Goal: Task Accomplishment & Management: Manage account settings

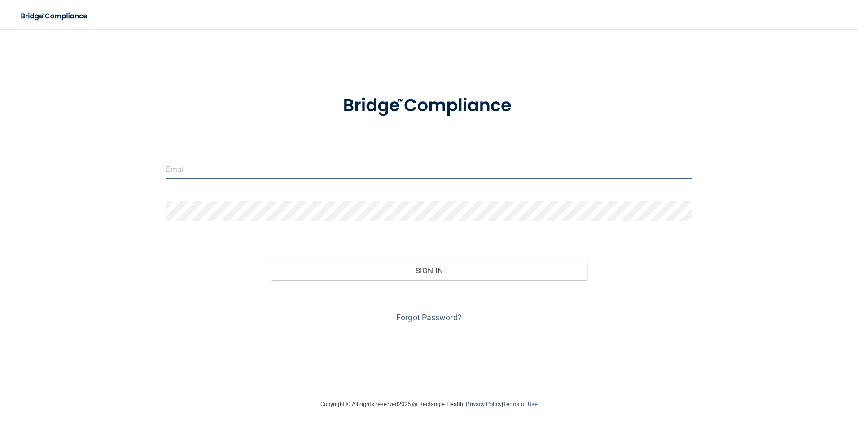
click at [262, 171] on input "email" at bounding box center [429, 169] width 526 height 20
type input "[PERSON_NAME][EMAIL_ADDRESS][PERSON_NAME][DOMAIN_NAME]"
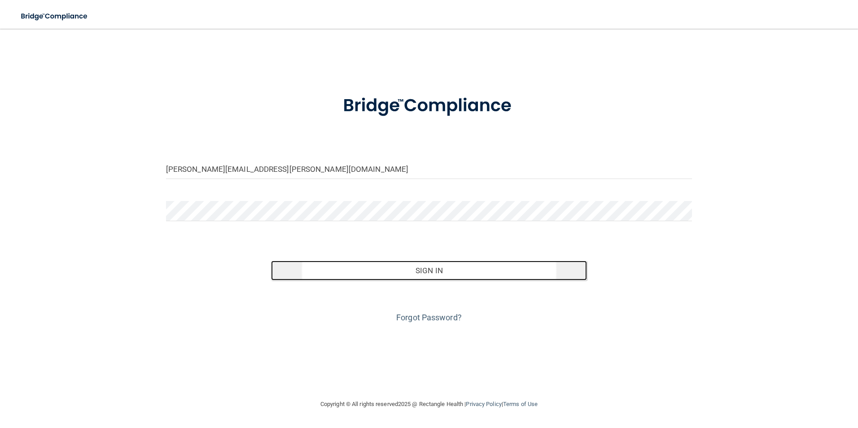
click at [333, 266] on button "Sign In" at bounding box center [429, 271] width 316 height 20
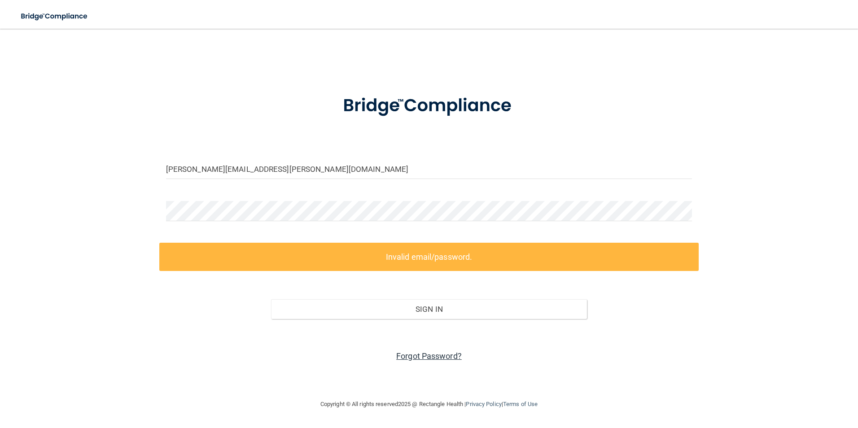
click at [406, 354] on link "Forgot Password?" at bounding box center [429, 355] width 66 height 9
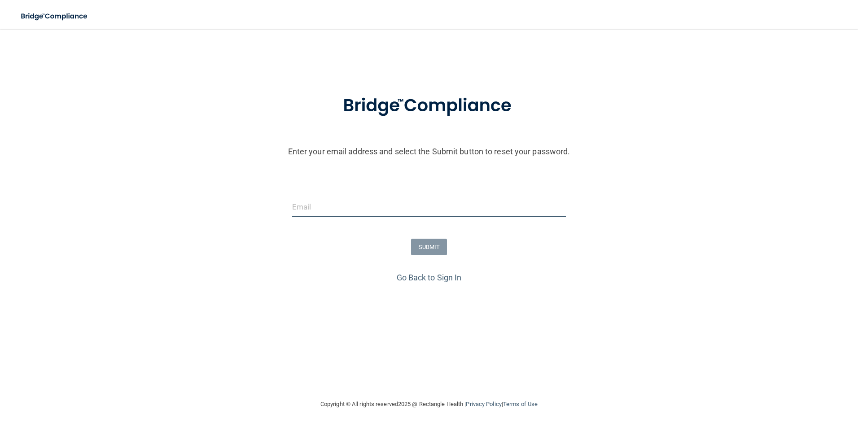
click at [443, 204] on input "email" at bounding box center [429, 207] width 274 height 20
click at [402, 201] on input "email" at bounding box center [429, 207] width 274 height 20
paste input "[PERSON_NAME][EMAIL_ADDRESS][PERSON_NAME][DOMAIN_NAME]"
type input "[PERSON_NAME][EMAIL_ADDRESS][PERSON_NAME][DOMAIN_NAME]"
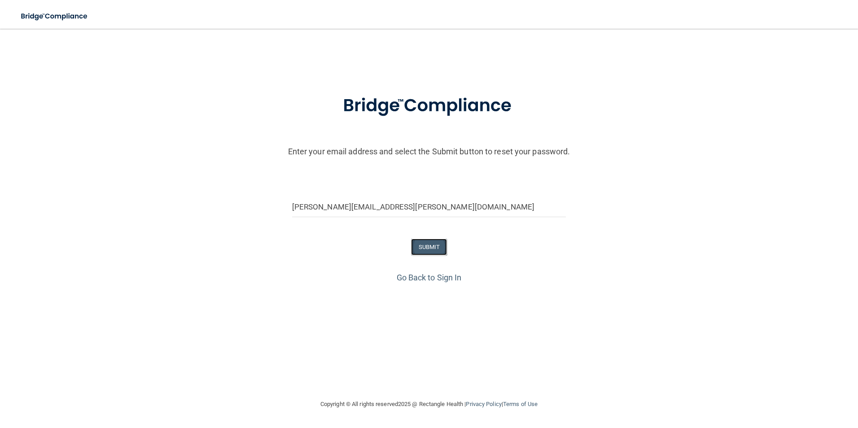
click at [437, 245] on button "SUBMIT" at bounding box center [429, 247] width 36 height 17
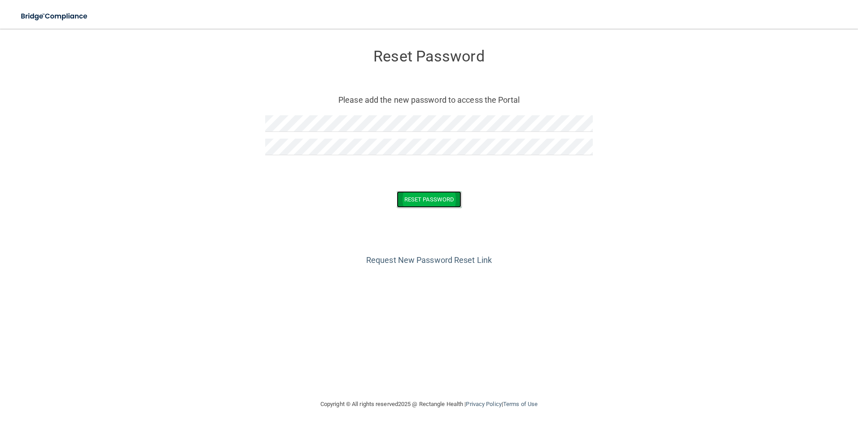
click at [448, 198] on button "Reset Password" at bounding box center [429, 199] width 65 height 17
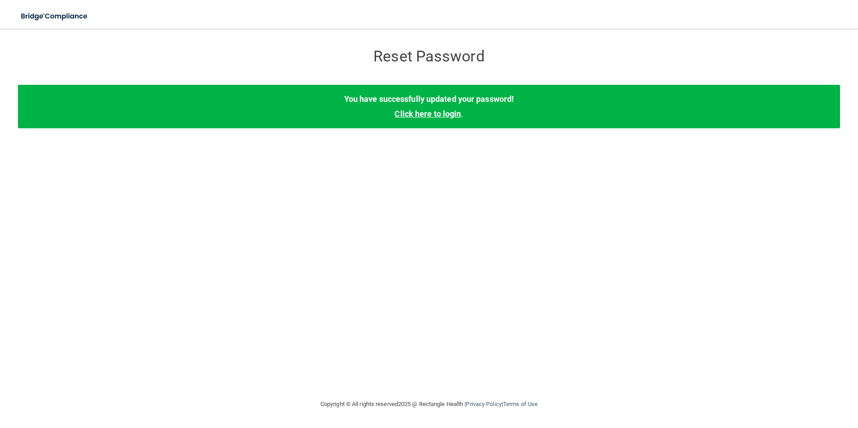
click at [447, 114] on link "Click here to login" at bounding box center [427, 113] width 66 height 9
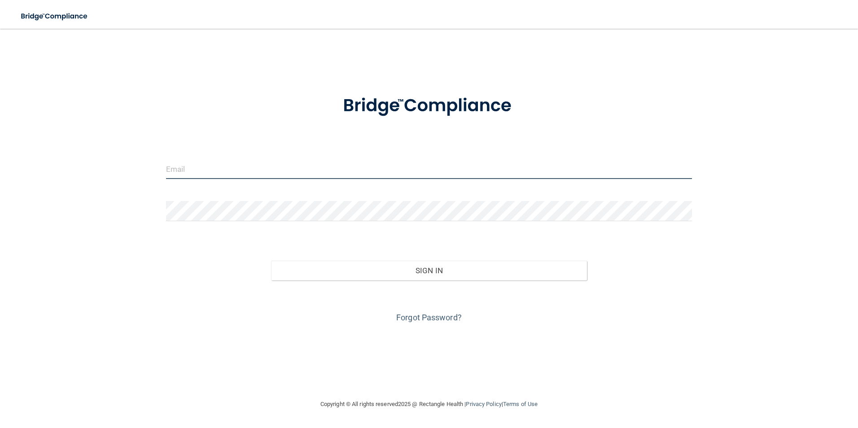
type input "[PERSON_NAME][EMAIL_ADDRESS][PERSON_NAME][DOMAIN_NAME]"
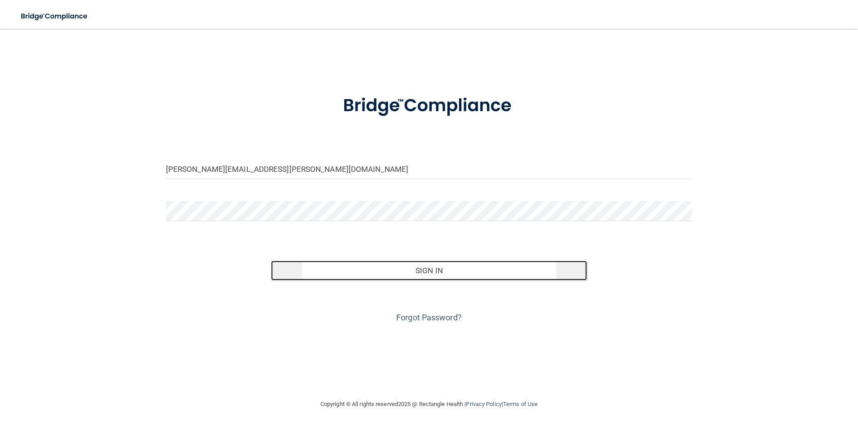
click at [401, 274] on button "Sign In" at bounding box center [429, 271] width 316 height 20
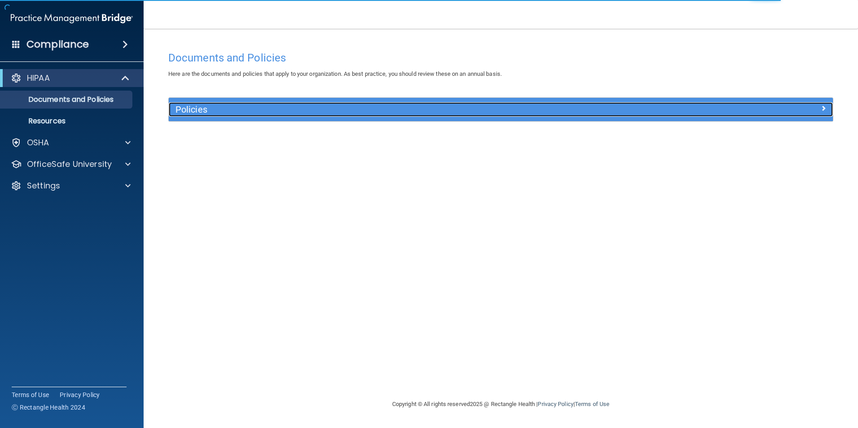
click at [254, 112] on h5 "Policies" at bounding box center [417, 110] width 485 height 10
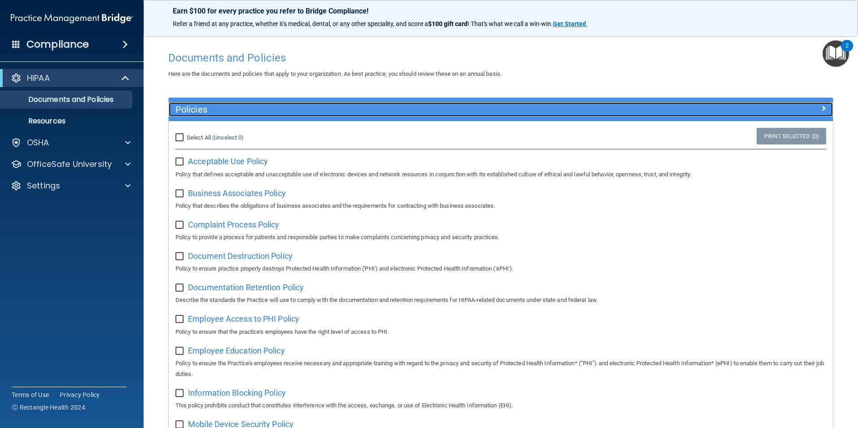
click at [254, 112] on h5 "Policies" at bounding box center [417, 110] width 485 height 10
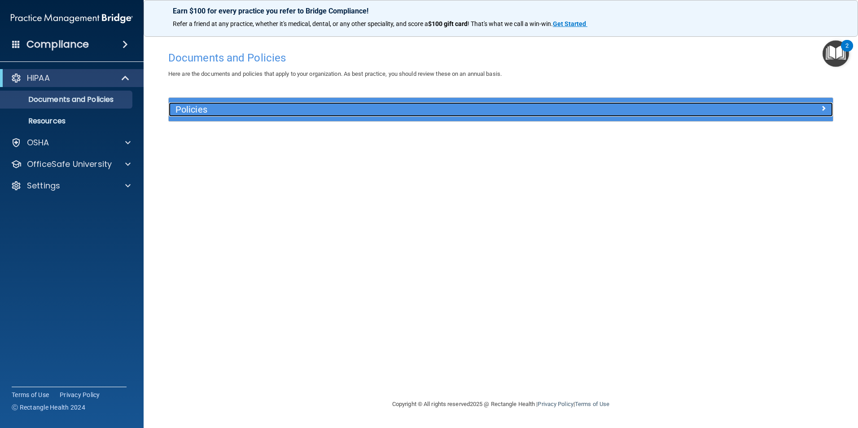
click at [254, 112] on h5 "Policies" at bounding box center [417, 110] width 485 height 10
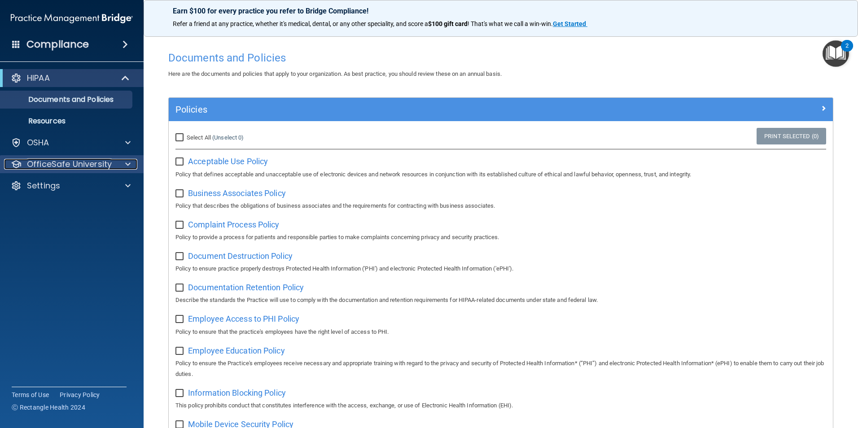
click at [28, 162] on p "OfficeSafe University" at bounding box center [69, 164] width 85 height 11
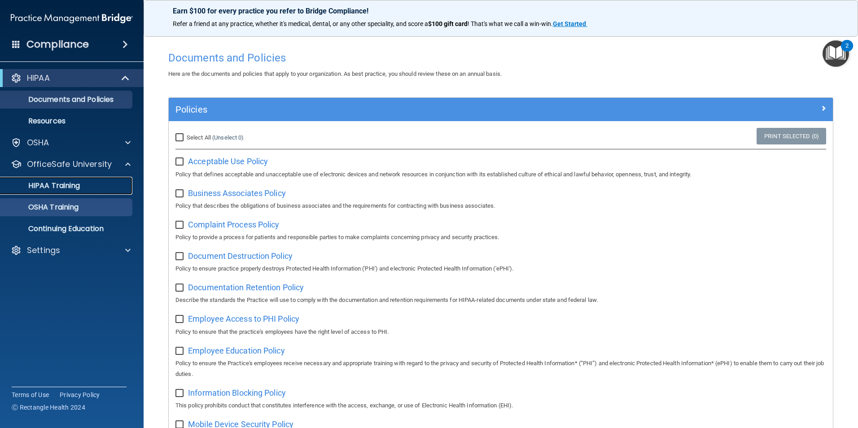
drag, startPoint x: 41, startPoint y: 183, endPoint x: 46, endPoint y: 183, distance: 5.4
click at [41, 183] on p "HIPAA Training" at bounding box center [43, 185] width 74 height 9
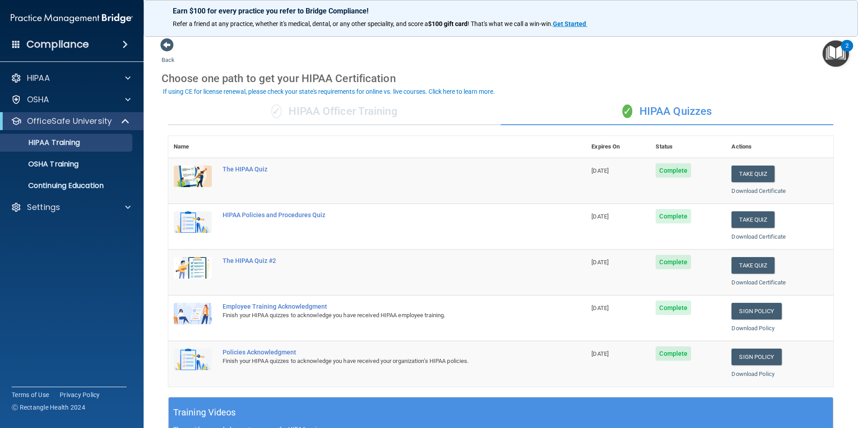
click at [383, 117] on div "✓ HIPAA Officer Training" at bounding box center [334, 111] width 332 height 27
